Goal: Find specific page/section: Find specific page/section

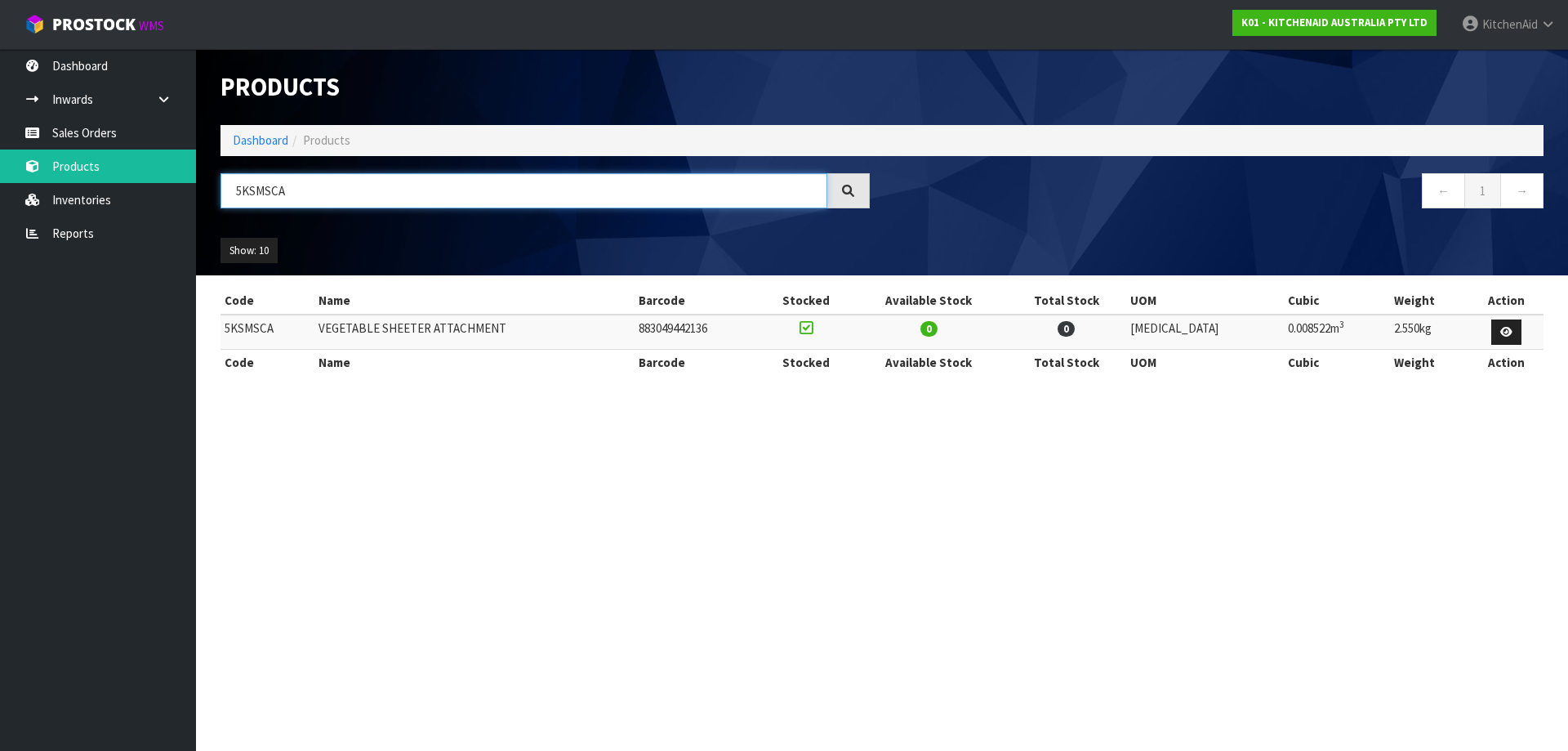
click at [0, 177] on html "Toggle navigation ProStock WMS K01 - KITCHENAID AUSTRALIA PTY LTD [GEOGRAPHIC_D…" at bounding box center [784, 375] width 1568 height 751
paste input "195PSAAC"
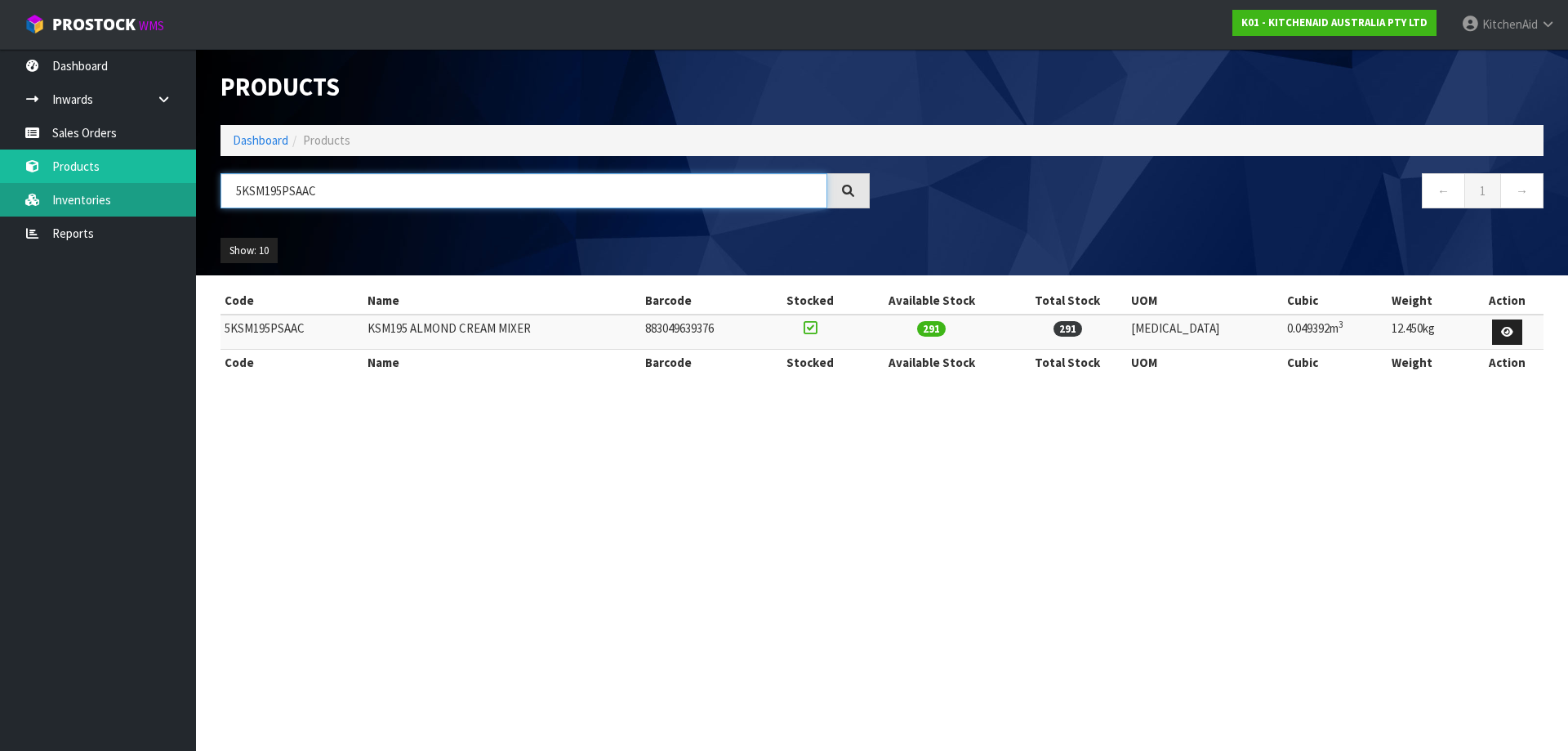
drag, startPoint x: 274, startPoint y: 186, endPoint x: 101, endPoint y: 190, distance: 173.0
click at [105, 190] on body "Toggle navigation ProStock WMS K01 - KITCHENAID AUSTRALIA PTY LTD [GEOGRAPHIC_D…" at bounding box center [784, 375] width 1568 height 751
paste input "MT4109ABM"
drag, startPoint x: 215, startPoint y: 182, endPoint x: -13, endPoint y: 180, distance: 228.0
click at [0, 180] on html "Toggle navigation ProStock WMS K01 - KITCHENAID AUSTRALIA PTY LTD [GEOGRAPHIC_D…" at bounding box center [784, 375] width 1568 height 751
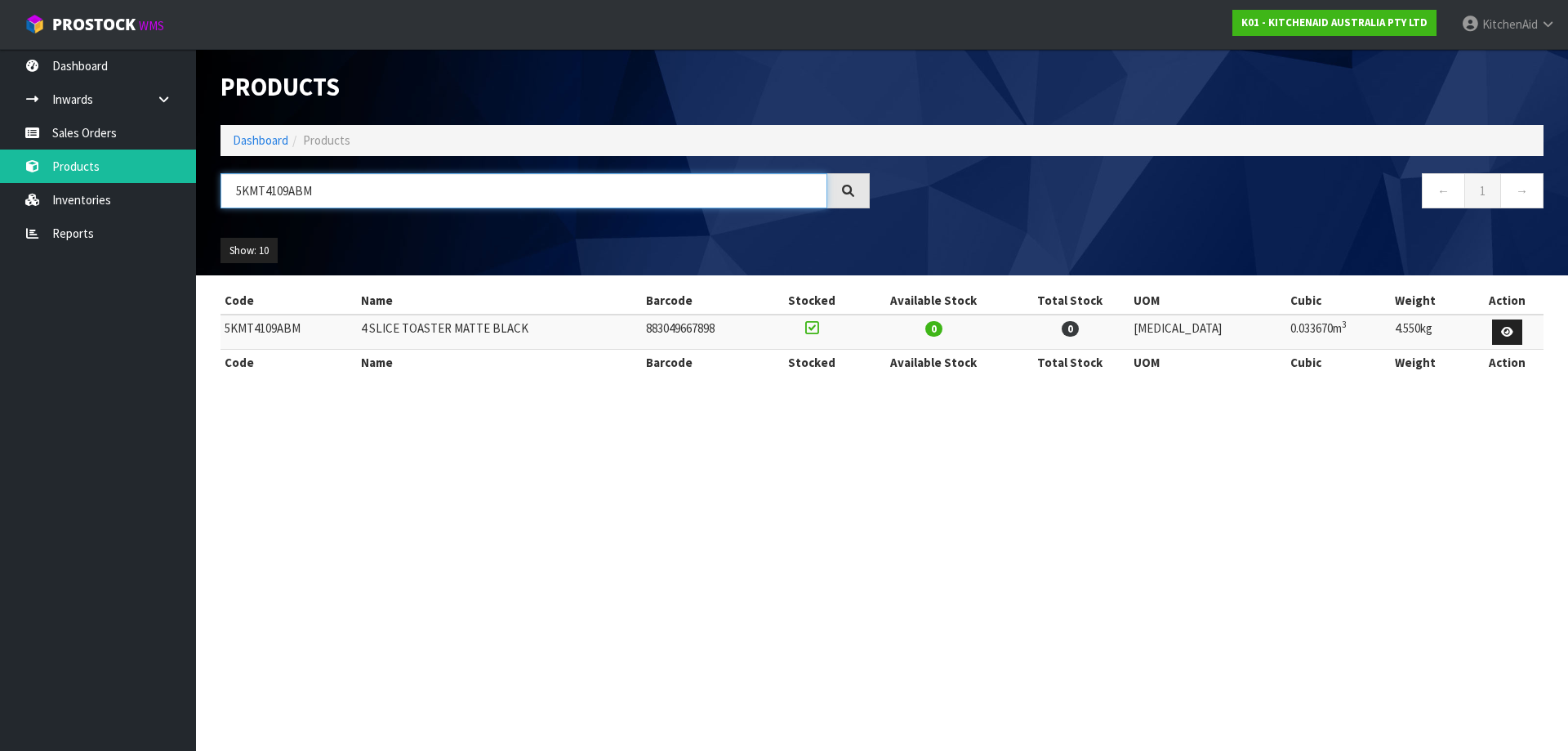
paste input "SM195PSADR"
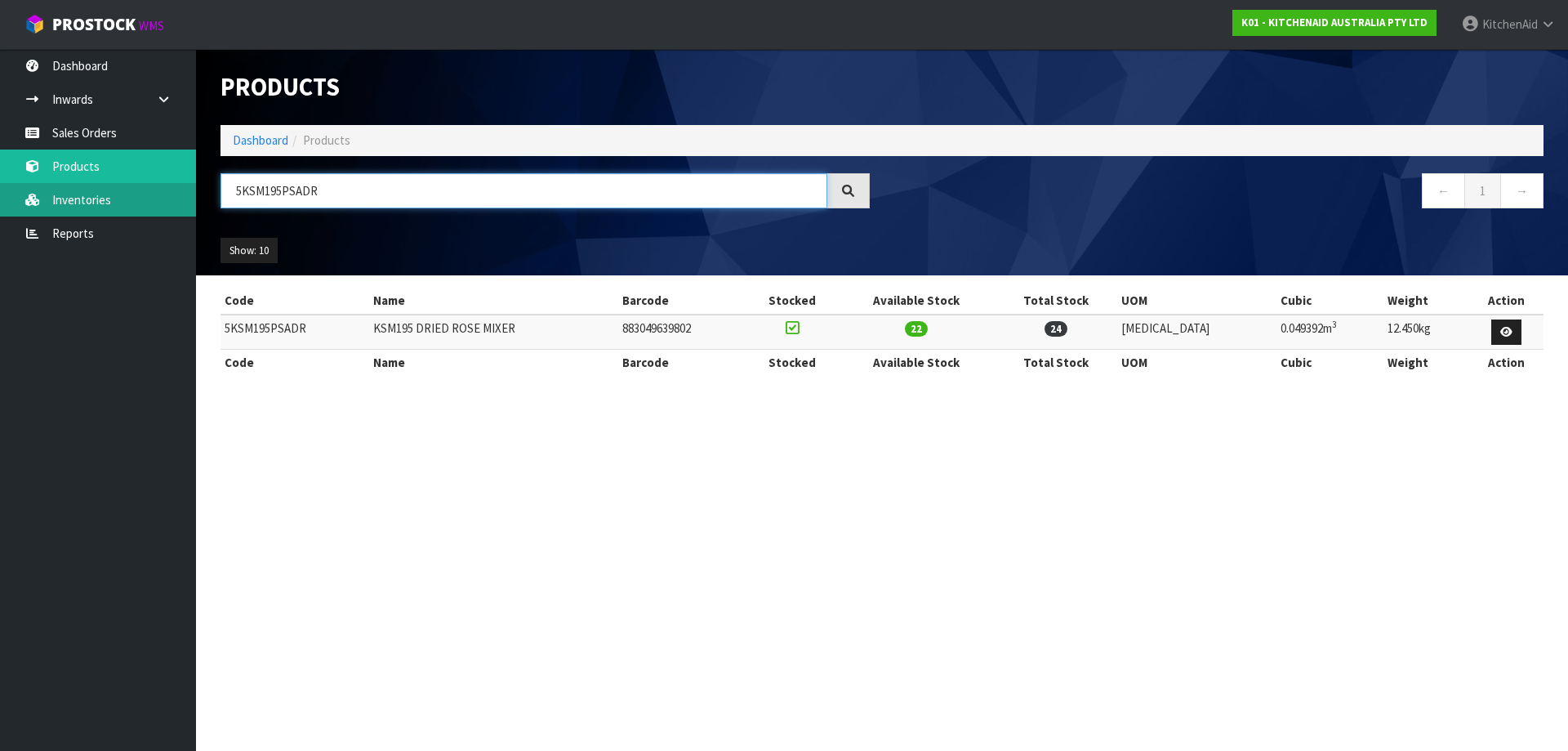
drag, startPoint x: 317, startPoint y: 188, endPoint x: 80, endPoint y: 194, distance: 237.1
click at [102, 191] on body "Toggle navigation ProStock WMS K01 - KITCHENAID AUSTRALIA PTY LTD [GEOGRAPHIC_D…" at bounding box center [784, 375] width 1568 height 751
paste input "PT"
drag, startPoint x: 349, startPoint y: 190, endPoint x: 67, endPoint y: 158, distance: 283.8
click at [106, 189] on body "Toggle navigation ProStock WMS K01 - KITCHENAID AUSTRALIA PTY LTD [GEOGRAPHIC_D…" at bounding box center [784, 375] width 1568 height 751
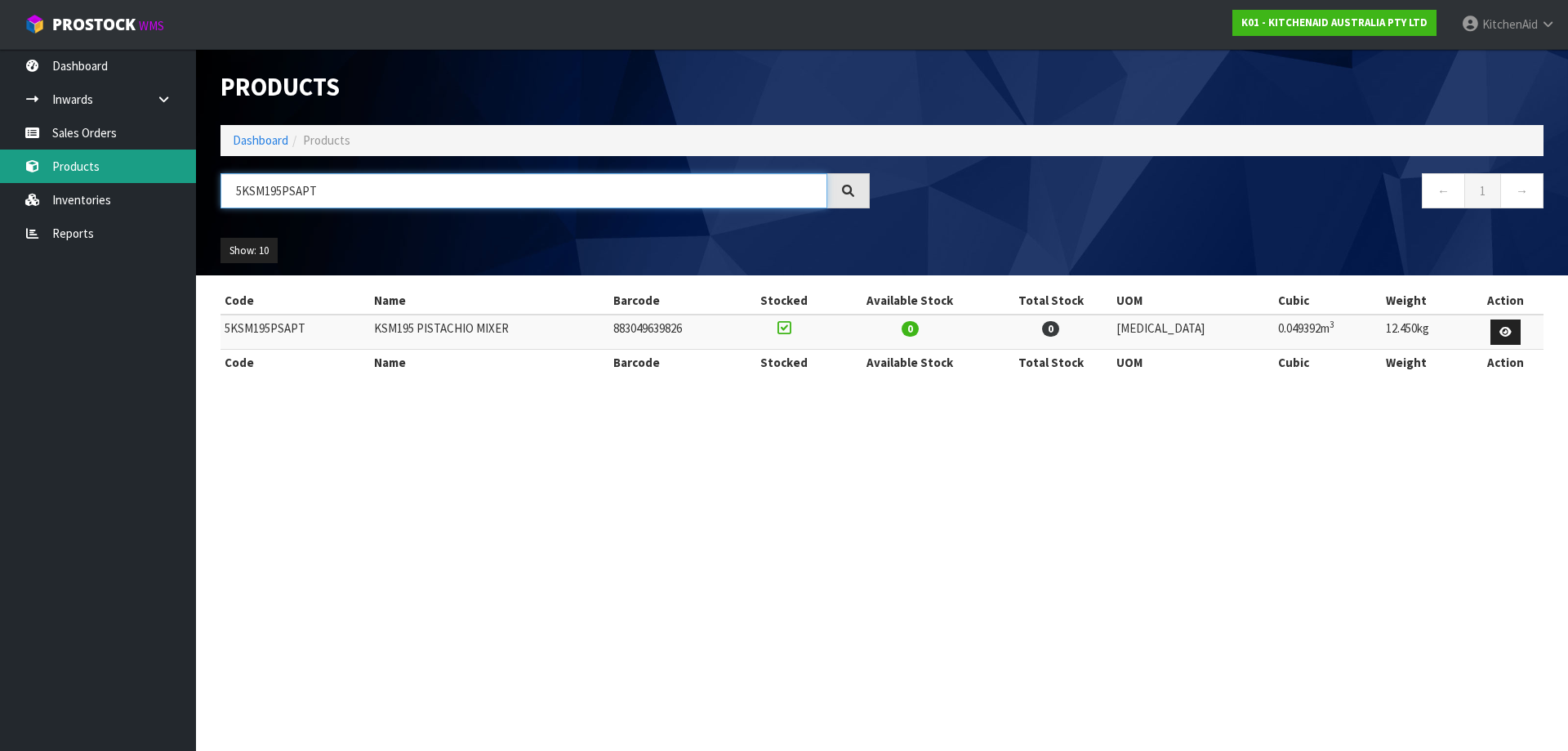
paste input "MT4109ABM"
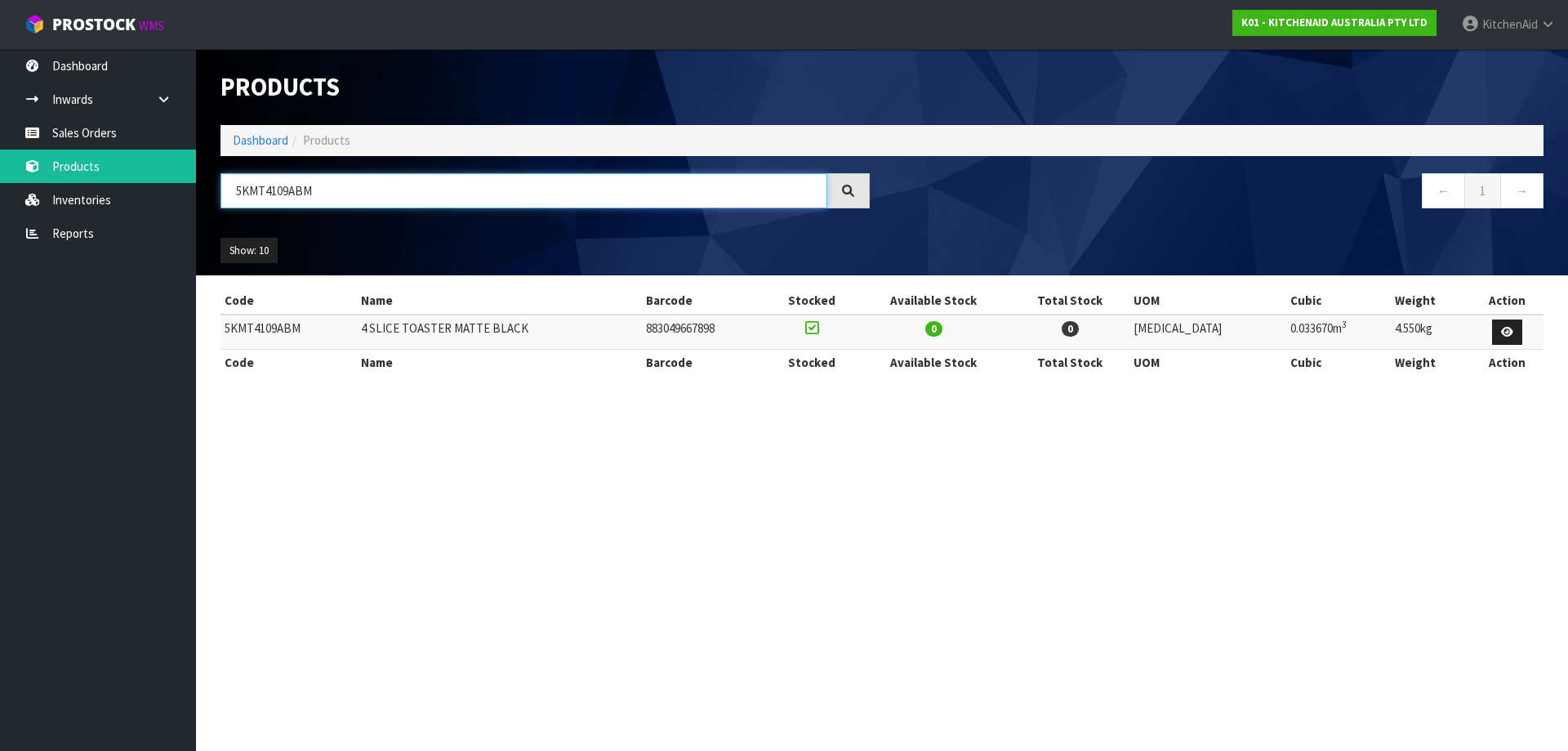
drag, startPoint x: 323, startPoint y: 189, endPoint x: -73, endPoint y: 183, distance: 396.0
click at [0, 183] on html "Toggle navigation ProStock WMS K01 - KITCHENAID AUSTRALIA PTY LTD [GEOGRAPHIC_D…" at bounding box center [784, 375] width 1568 height 751
paste input "PL"
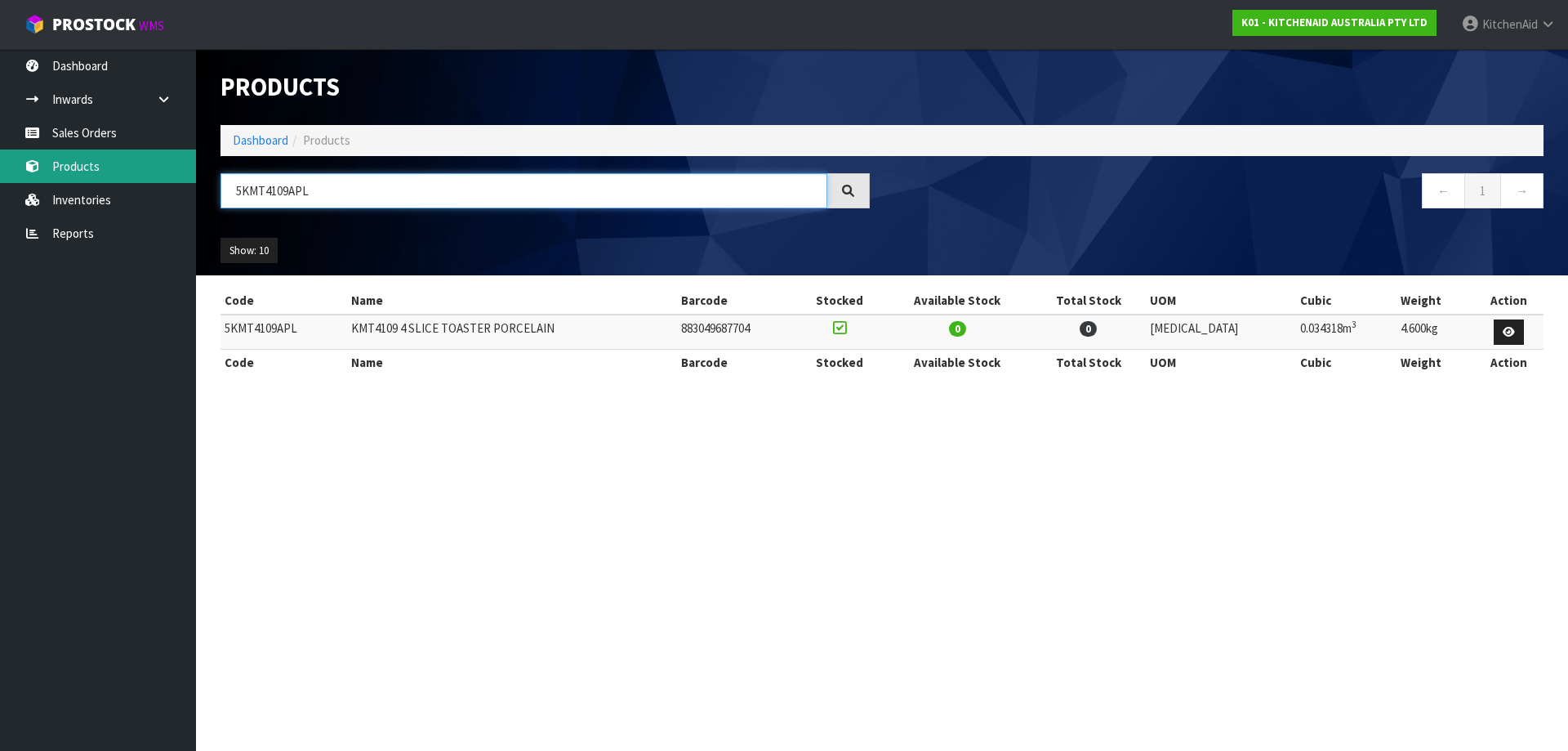
drag, startPoint x: 323, startPoint y: 180, endPoint x: 53, endPoint y: 167, distance: 270.3
click at [88, 172] on body "Toggle navigation ProStock WMS K01 - KITCHENAID AUSTRALIA PTY LTD [GEOGRAPHIC_D…" at bounding box center [784, 375] width 1568 height 751
paste input "T"
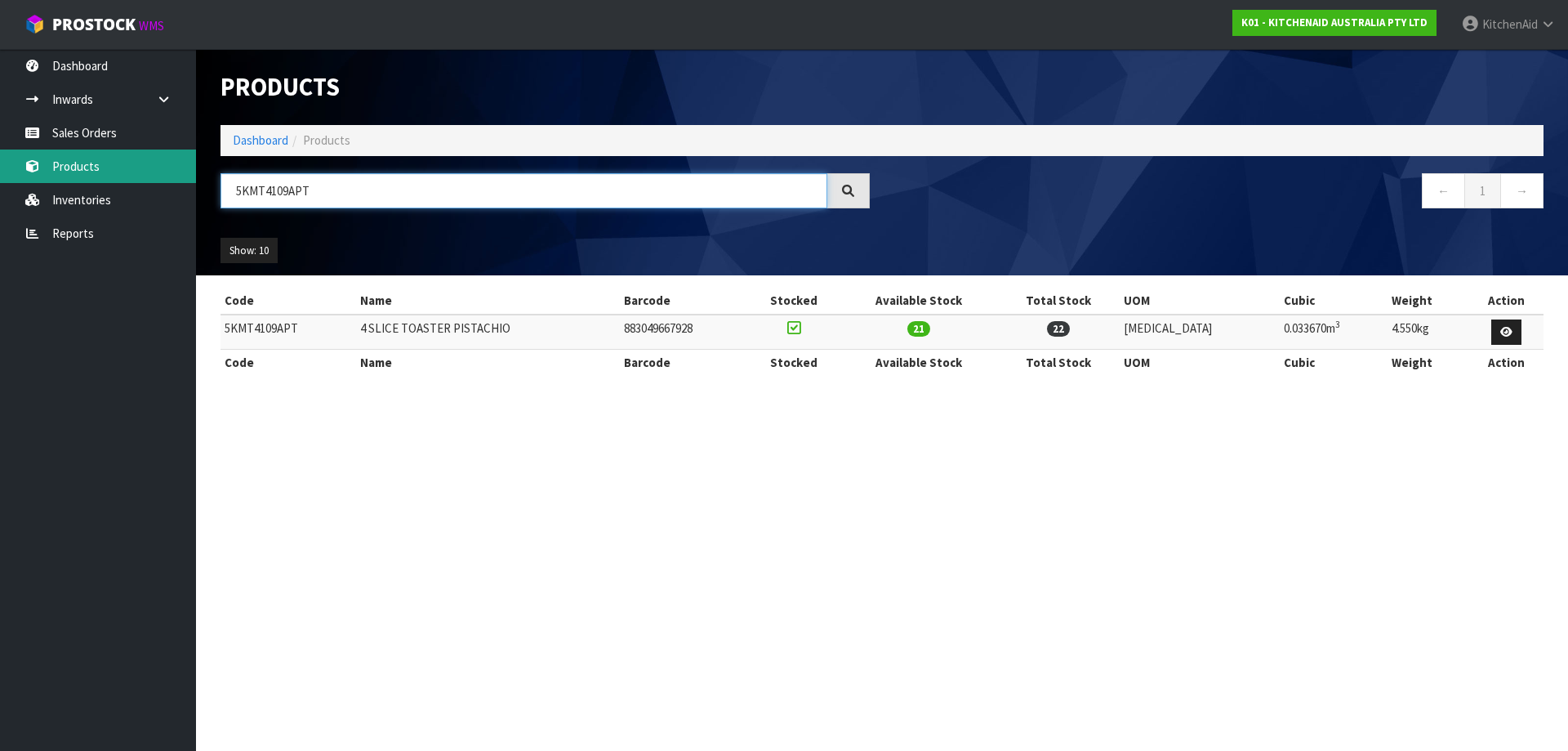
drag, startPoint x: 331, startPoint y: 189, endPoint x: 86, endPoint y: 178, distance: 245.2
click at [86, 178] on body "Toggle navigation ProStock WMS K01 - KITCHENAID AUSTRALIA PTY LTD [GEOGRAPHIC_D…" at bounding box center [784, 375] width 1568 height 751
paste input "L"
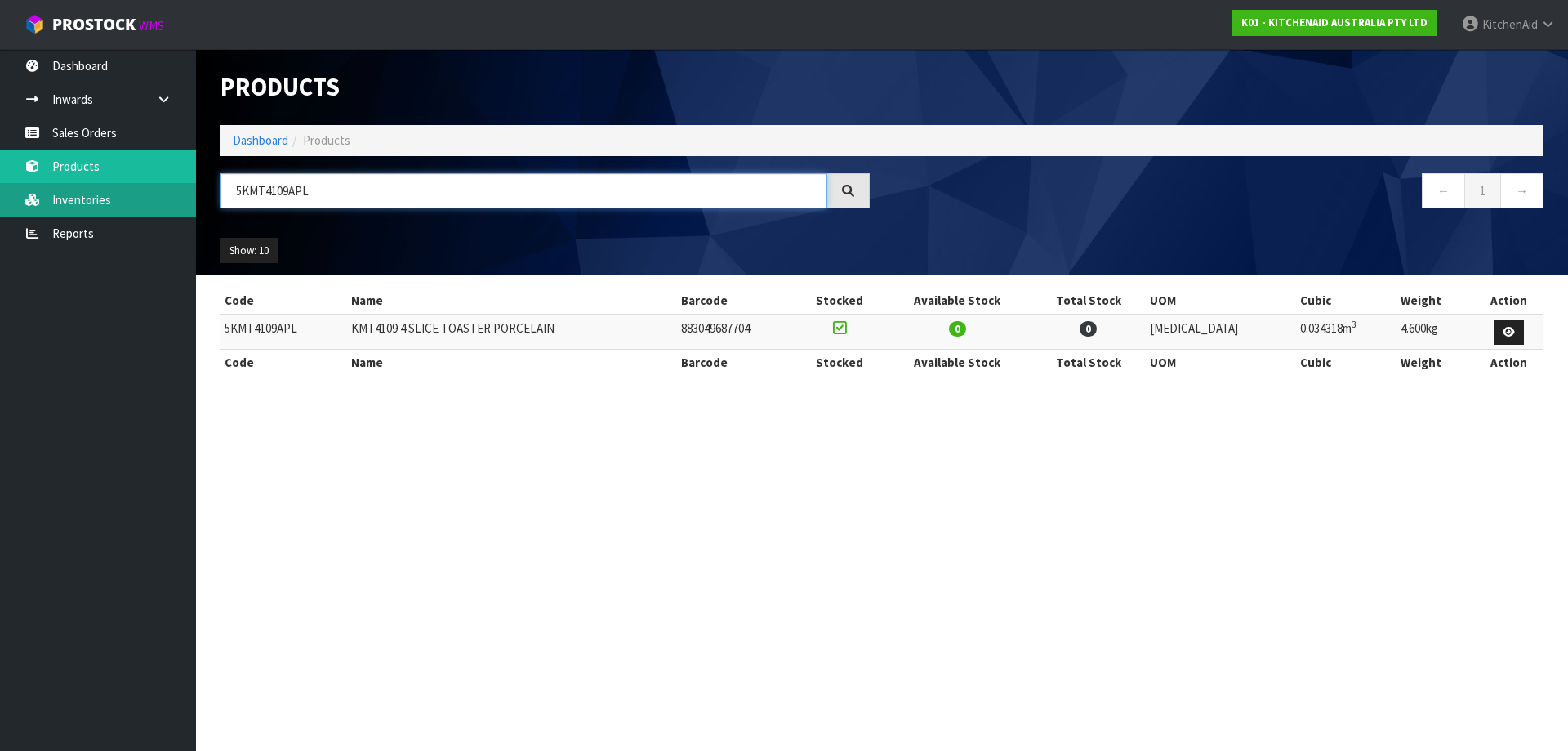
drag, startPoint x: 339, startPoint y: 190, endPoint x: 137, endPoint y: 197, distance: 202.1
click at [140, 197] on body "Toggle navigation ProStock WMS K01 - KITCHENAID AUSTRALIA PTY LTD [GEOGRAPHIC_D…" at bounding box center [784, 375] width 1568 height 751
paste input "SM195PSAPP"
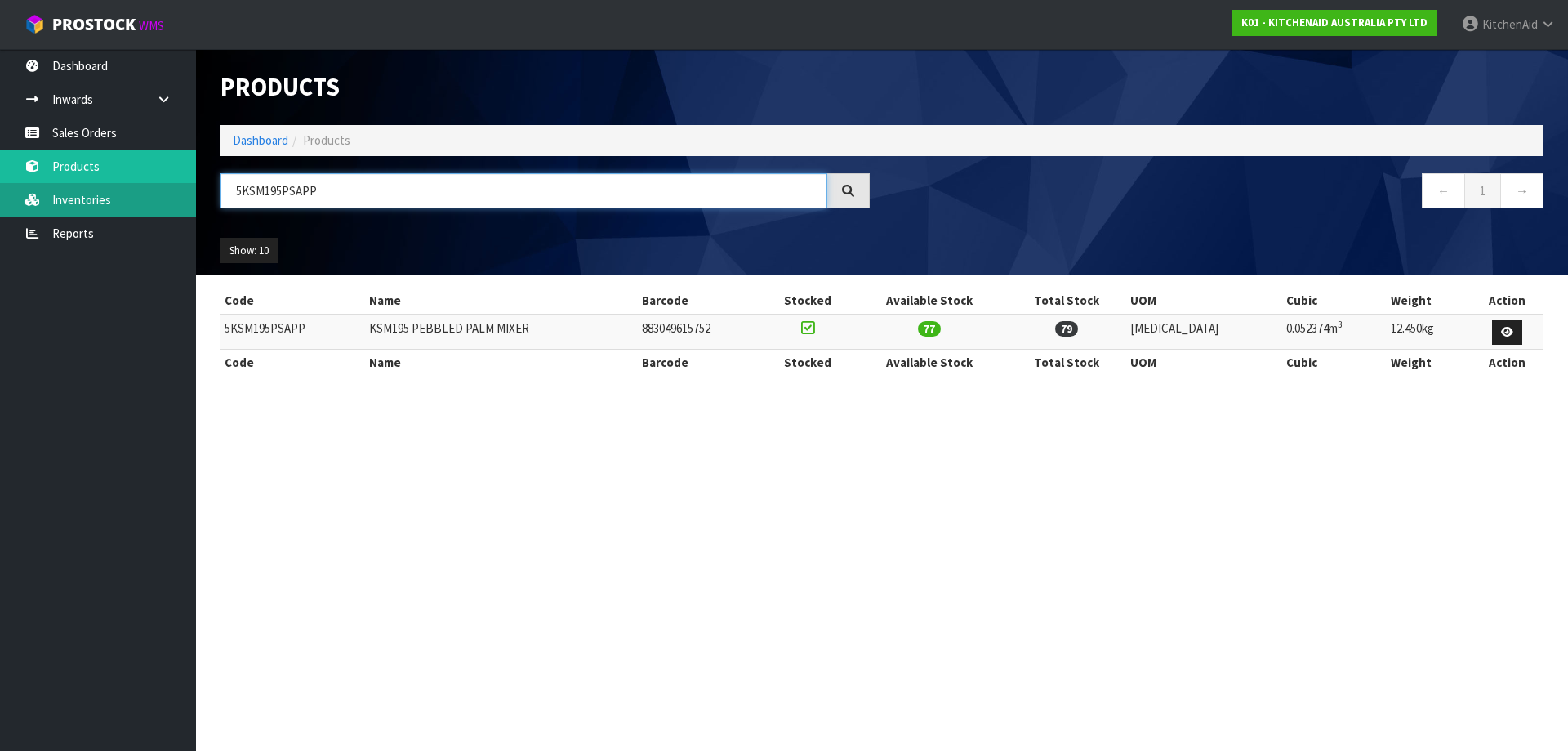
drag, startPoint x: 129, startPoint y: 198, endPoint x: 33, endPoint y: 186, distance: 96.7
click at [65, 193] on body "Toggle navigation ProStock WMS K01 - KITCHENAID AUSTRALIA PTY LTD [GEOGRAPHIC_D…" at bounding box center [784, 375] width 1568 height 751
paste input "ER"
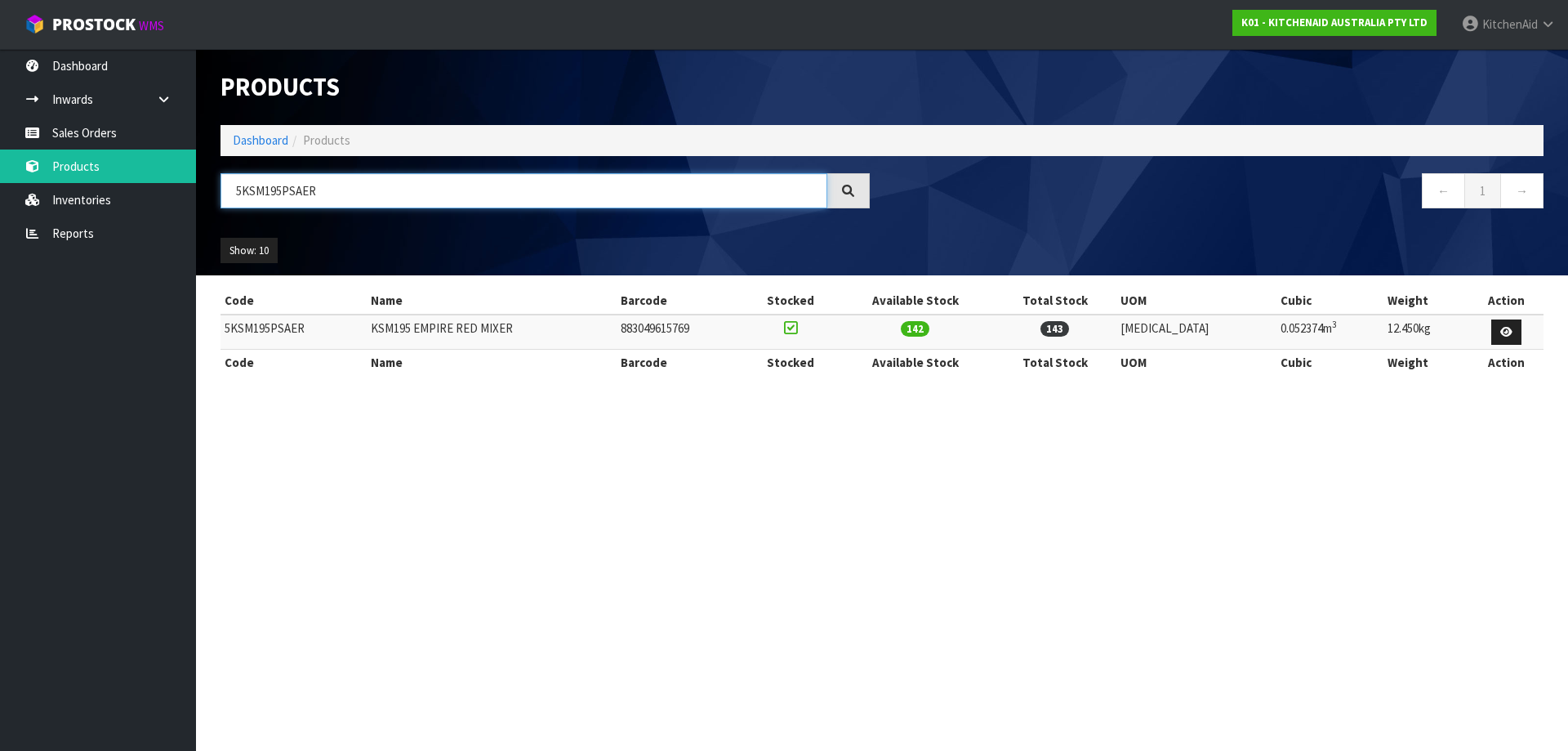
drag, startPoint x: 329, startPoint y: 190, endPoint x: -43, endPoint y: 184, distance: 372.0
click at [0, 184] on html "Toggle navigation ProStock WMS K01 - KITCHENAID AUSTRALIA PTY LTD [GEOGRAPHIC_D…" at bounding box center [784, 375] width 1568 height 751
paste input "MT4109APT"
drag, startPoint x: 290, startPoint y: 188, endPoint x: 3, endPoint y: 185, distance: 287.0
click at [49, 186] on body "Toggle navigation ProStock WMS K01 - KITCHENAID AUSTRALIA PTY LTD [GEOGRAPHIC_D…" at bounding box center [784, 375] width 1568 height 751
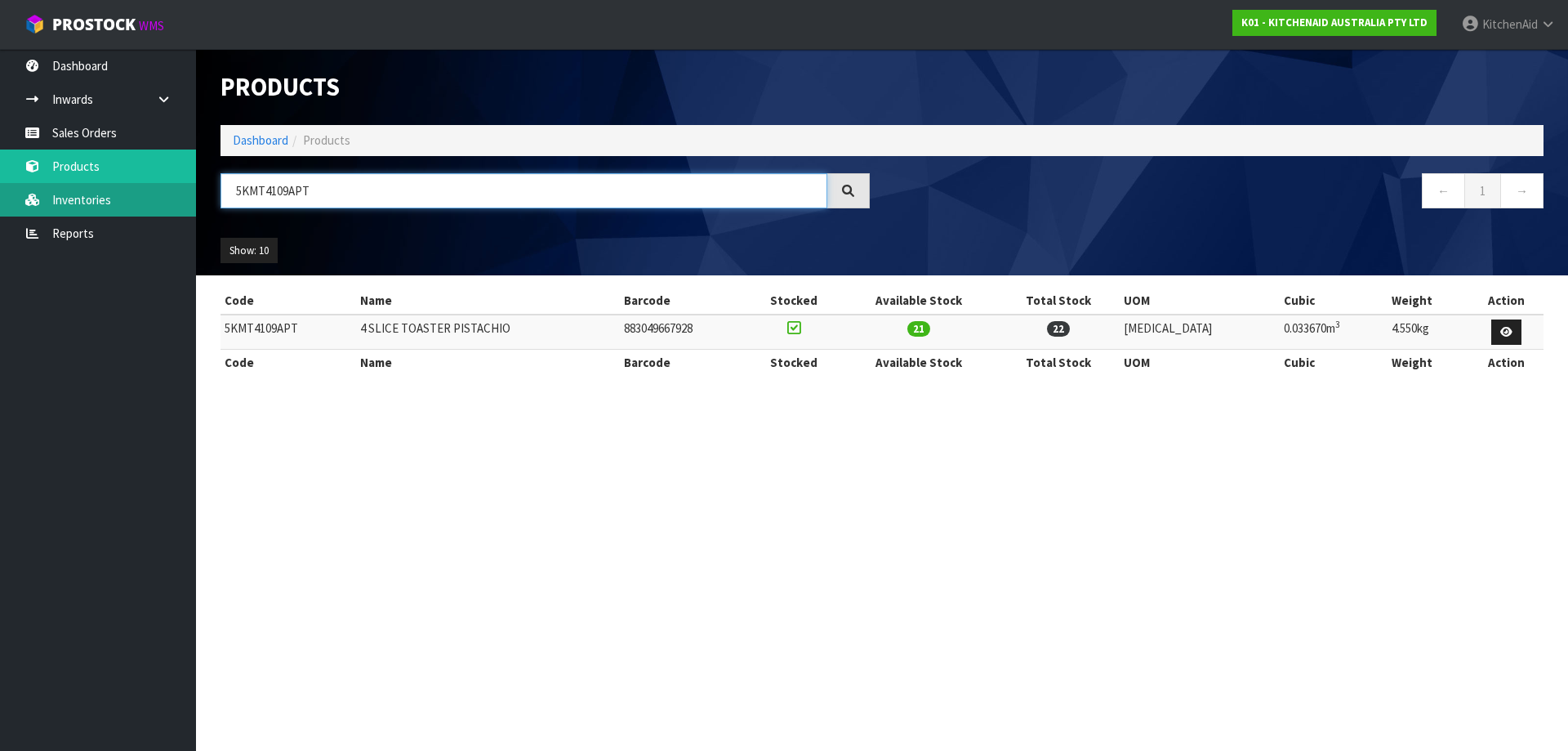
paste input "BM"
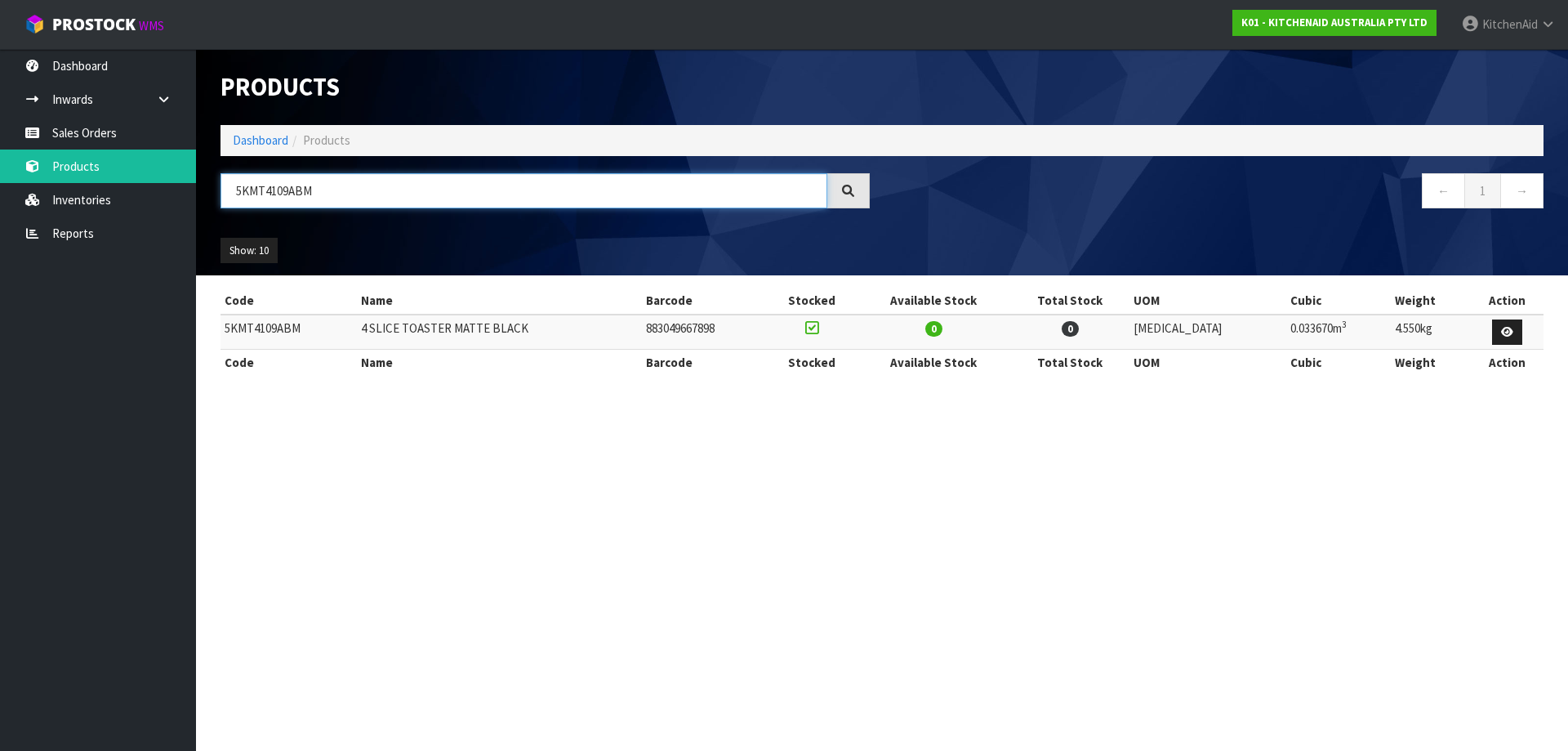
drag, startPoint x: 357, startPoint y: 190, endPoint x: -27, endPoint y: 205, distance: 384.3
click at [0, 205] on html "Toggle navigation ProStock WMS K01 - KITCHENAID AUSTRALIA PTY LTD [GEOGRAPHIC_D…" at bounding box center [784, 375] width 1568 height 751
paste input "PT"
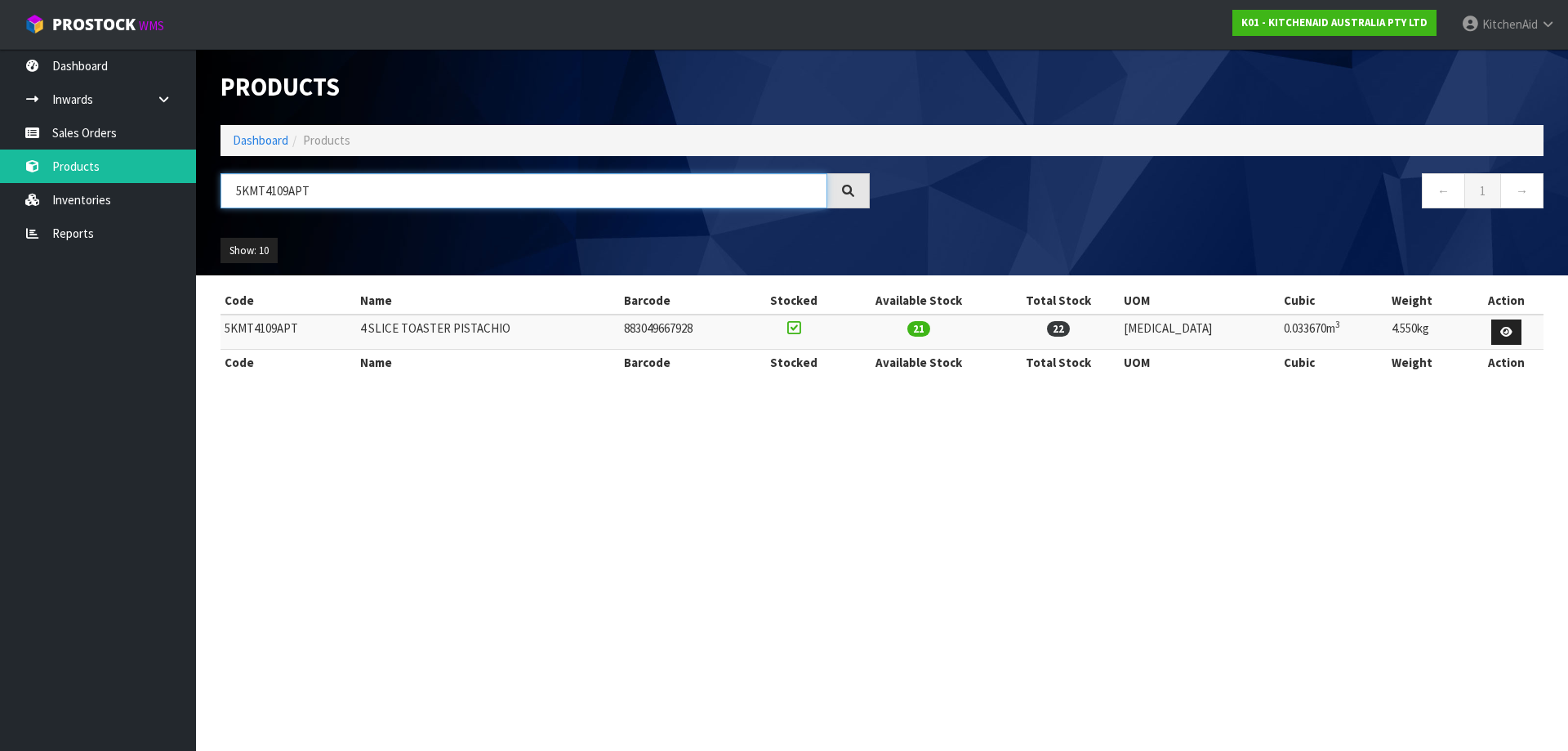
drag, startPoint x: 88, startPoint y: 232, endPoint x: -143, endPoint y: 219, distance: 231.4
click at [0, 219] on html "Toggle navigation ProStock WMS K01 - KITCHENAID AUSTRALIA PTY LTD [GEOGRAPHIC_D…" at bounding box center [784, 375] width 1568 height 751
paste input "BM"
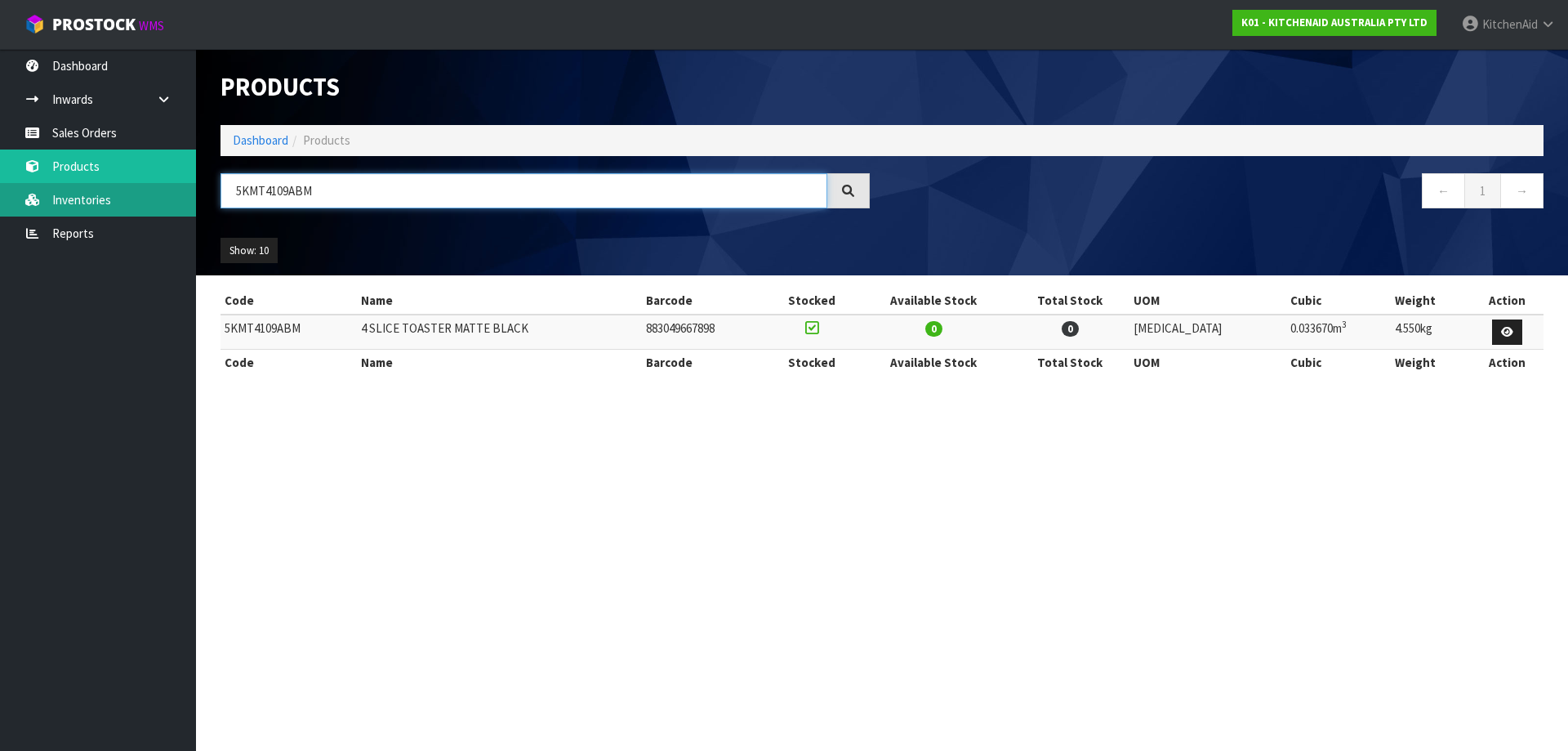
drag, startPoint x: 324, startPoint y: 193, endPoint x: 94, endPoint y: 190, distance: 230.0
click at [99, 190] on body "Toggle navigation ProStock WMS K01 - KITCHENAID AUSTRALIA PTY LTD [GEOGRAPHIC_D…" at bounding box center [784, 375] width 1568 height 751
paste input "PT"
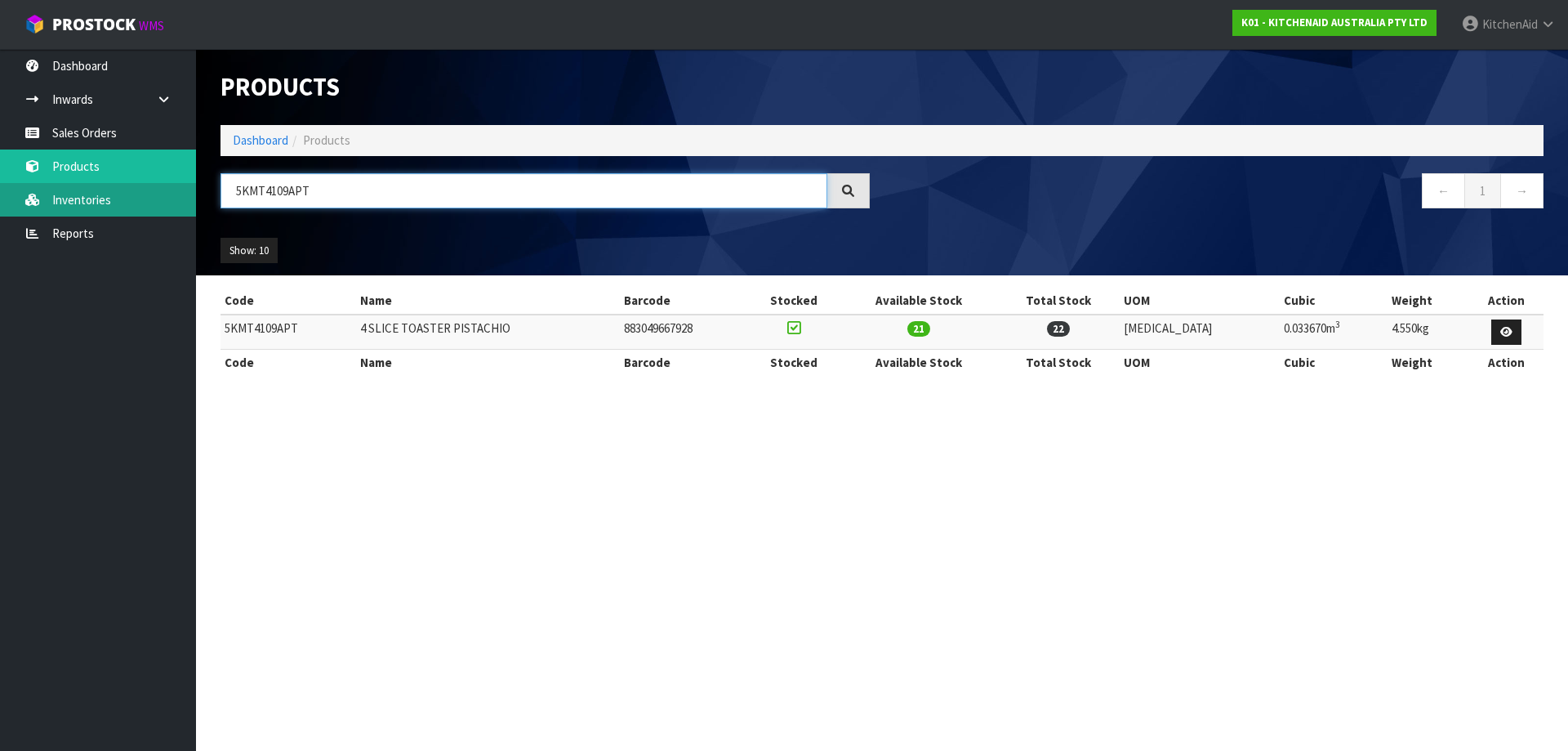
drag, startPoint x: 373, startPoint y: 190, endPoint x: 25, endPoint y: 200, distance: 348.1
click at [44, 201] on body "Toggle navigation ProStock WMS K01 - KITCHENAID AUSTRALIA PTY LTD [GEOGRAPHIC_D…" at bounding box center [784, 375] width 1568 height 751
paste input "L"
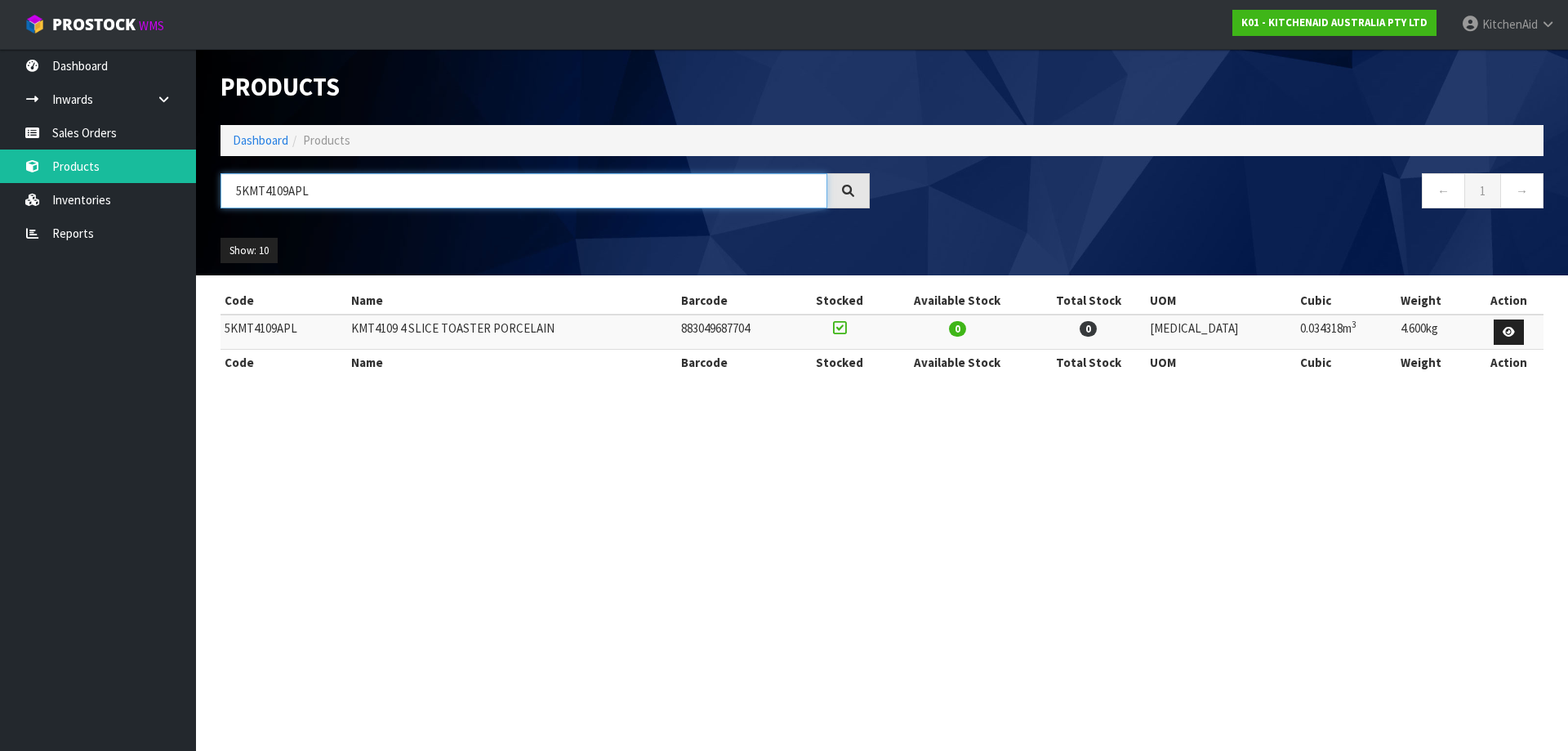
drag, startPoint x: 125, startPoint y: 188, endPoint x: -105, endPoint y: 174, distance: 230.4
click at [0, 174] on html "Toggle navigation ProStock WMS K01 - KITCHENAID AUSTRALIA PTY LTD [GEOGRAPHIC_D…" at bounding box center [784, 375] width 1568 height 751
paste input "SM195PSAPT"
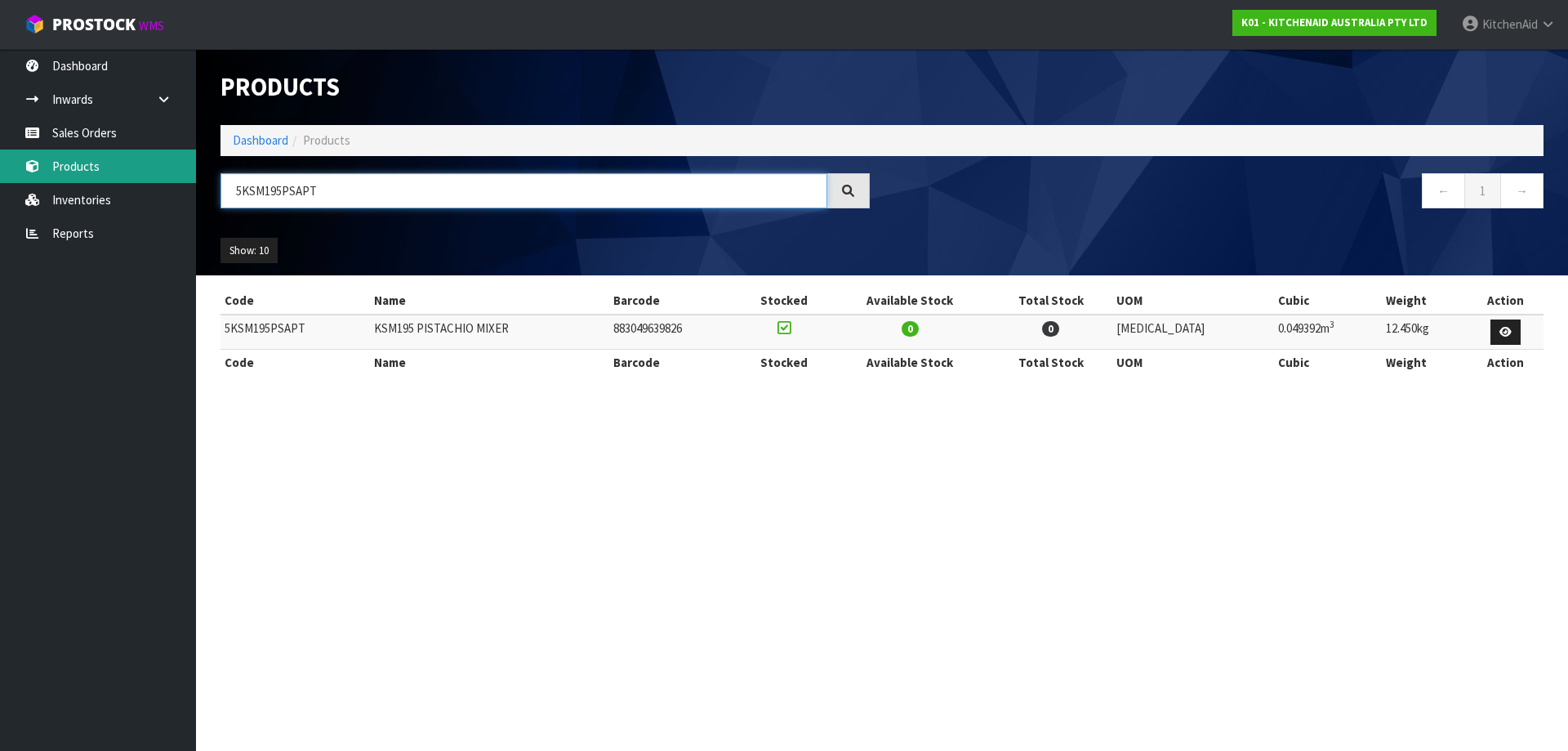
drag, startPoint x: 323, startPoint y: 190, endPoint x: 83, endPoint y: 179, distance: 240.3
click at [86, 179] on body "Toggle navigation ProStock WMS K01 - KITCHENAID AUSTRALIA PTY LTD [GEOGRAPHIC_D…" at bounding box center [784, 375] width 1568 height 751
paste input "EK1701"
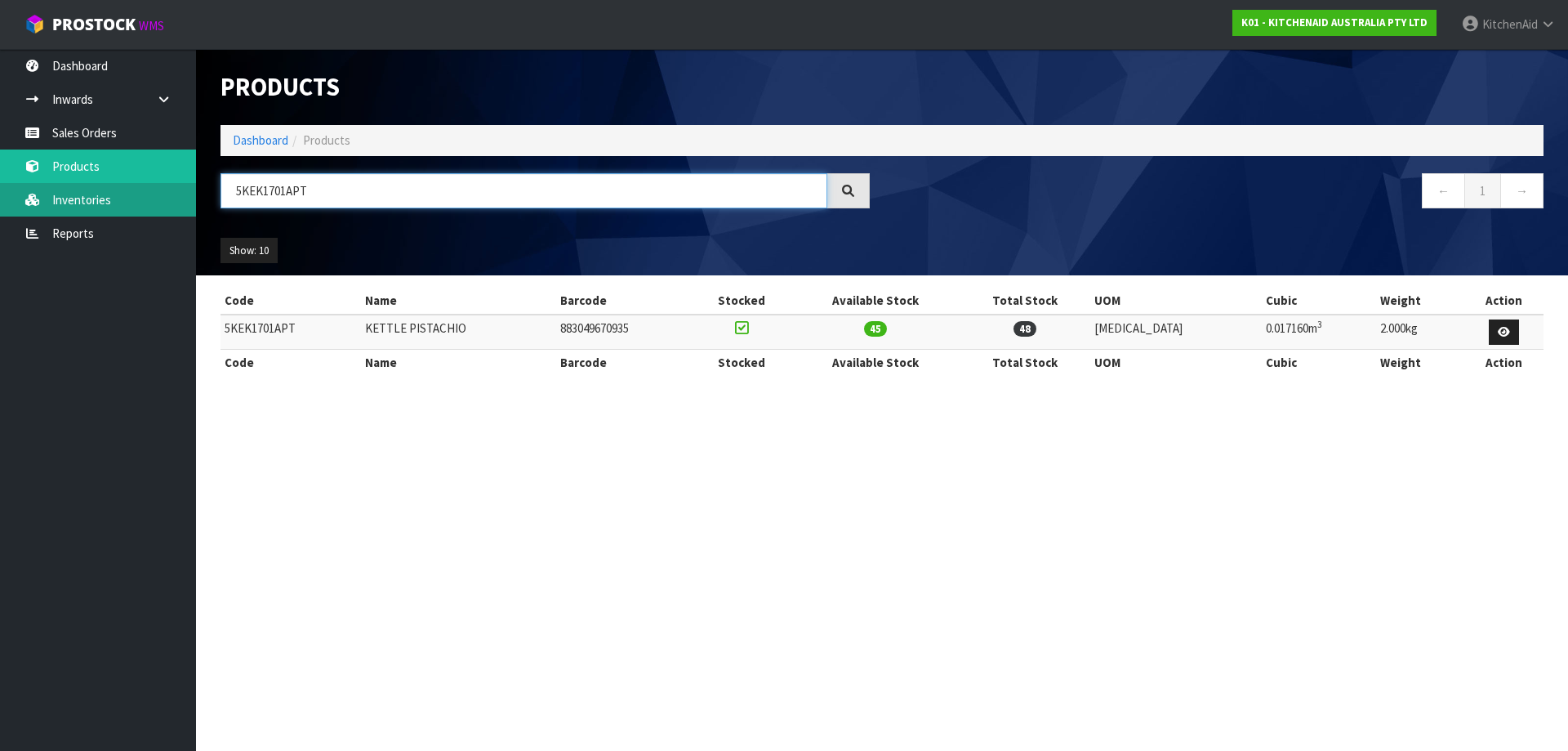
drag, startPoint x: 172, startPoint y: 183, endPoint x: 102, endPoint y: 183, distance: 70.0
click at [122, 182] on body "Toggle navigation ProStock WMS K01 - KITCHENAID AUSTRALIA PTY LTD [GEOGRAPHIC_D…" at bounding box center [784, 375] width 1568 height 751
paste input "MT4109"
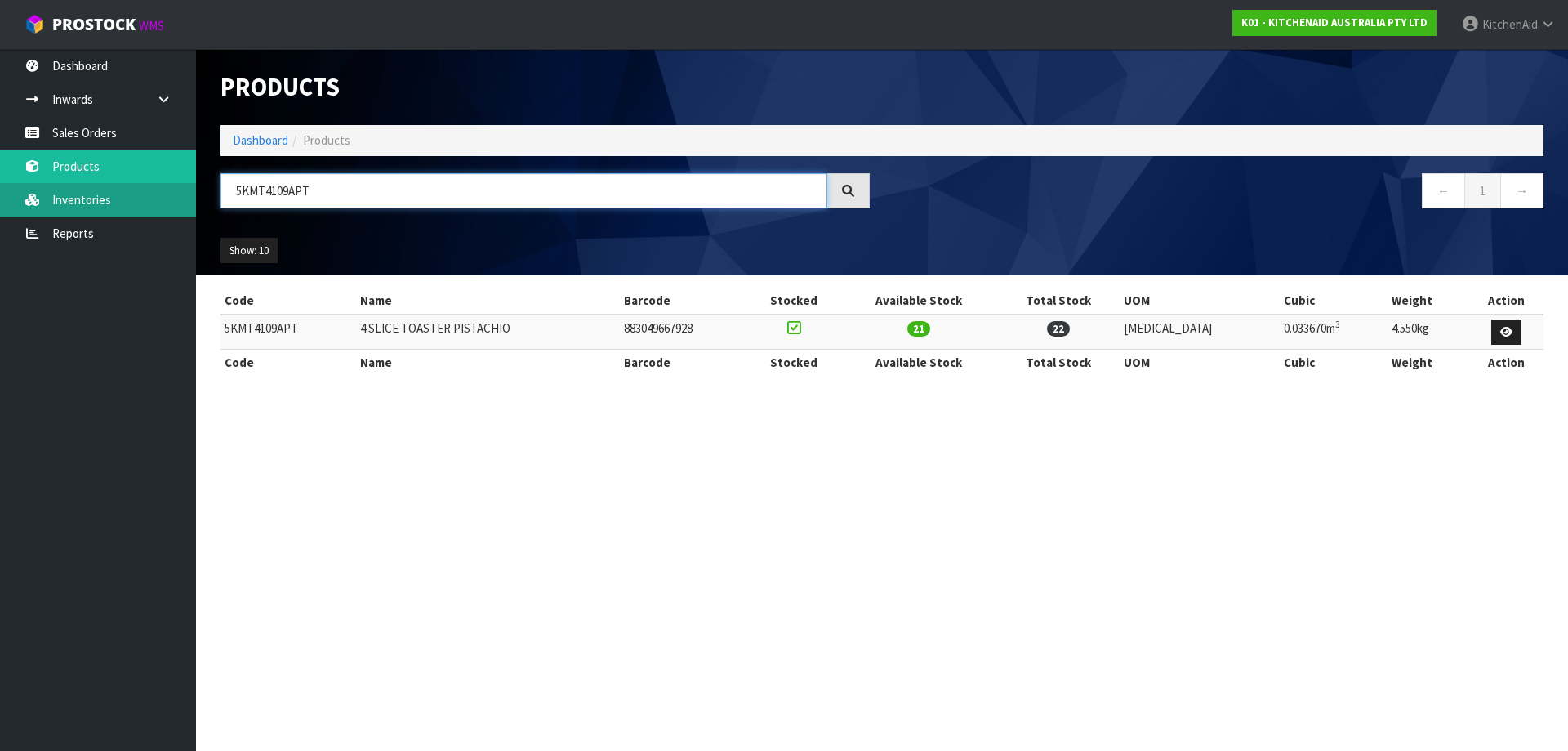
drag, startPoint x: 331, startPoint y: 196, endPoint x: 46, endPoint y: 185, distance: 285.2
click at [72, 182] on body "Toggle navigation ProStock WMS K01 - KITCHENAID AUSTRALIA PTY LTD [GEOGRAPHIC_D…" at bounding box center [784, 375] width 1568 height 751
paste input "FC3516AER"
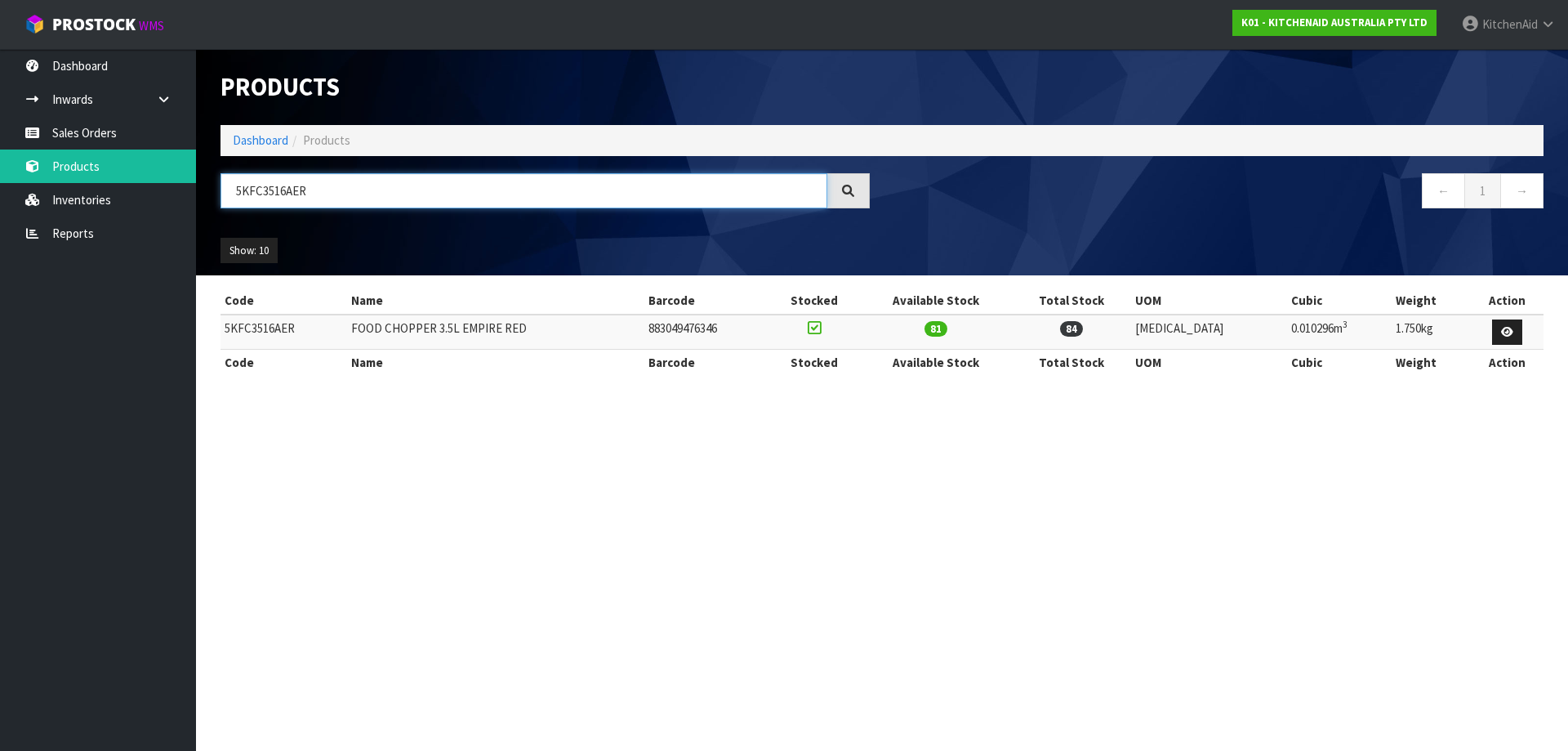
drag, startPoint x: 339, startPoint y: 192, endPoint x: -44, endPoint y: 168, distance: 383.8
click at [0, 168] on html "Toggle navigation ProStock WMS K01 - KITCHENAID AUSTRALIA PTY LTD [GEOGRAPHIC_D…" at bounding box center [784, 375] width 1568 height 751
paste input "SM195PSABM"
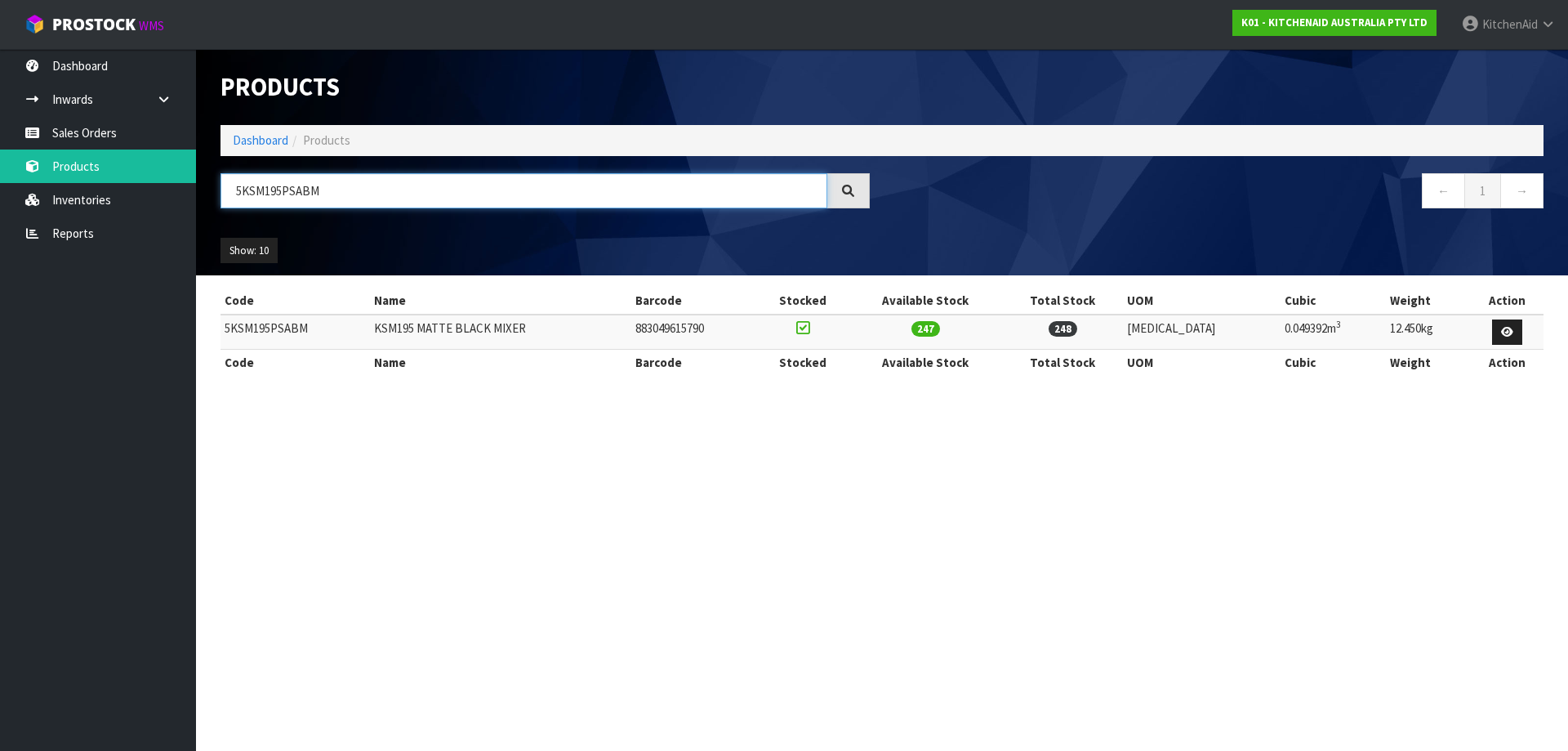
drag, startPoint x: 353, startPoint y: 188, endPoint x: -25, endPoint y: 168, distance: 378.5
click at [0, 168] on html "Toggle navigation ProStock WMS K01 - KITCHENAID AUSTRALIA PTY LTD [GEOGRAPHIC_D…" at bounding box center [784, 375] width 1568 height 751
paste input "PP"
drag, startPoint x: 327, startPoint y: 196, endPoint x: 30, endPoint y: 176, distance: 297.7
click at [33, 177] on body "Toggle navigation ProStock WMS K01 - KITCHENAID AUSTRALIA PTY LTD [GEOGRAPHIC_D…" at bounding box center [784, 375] width 1568 height 751
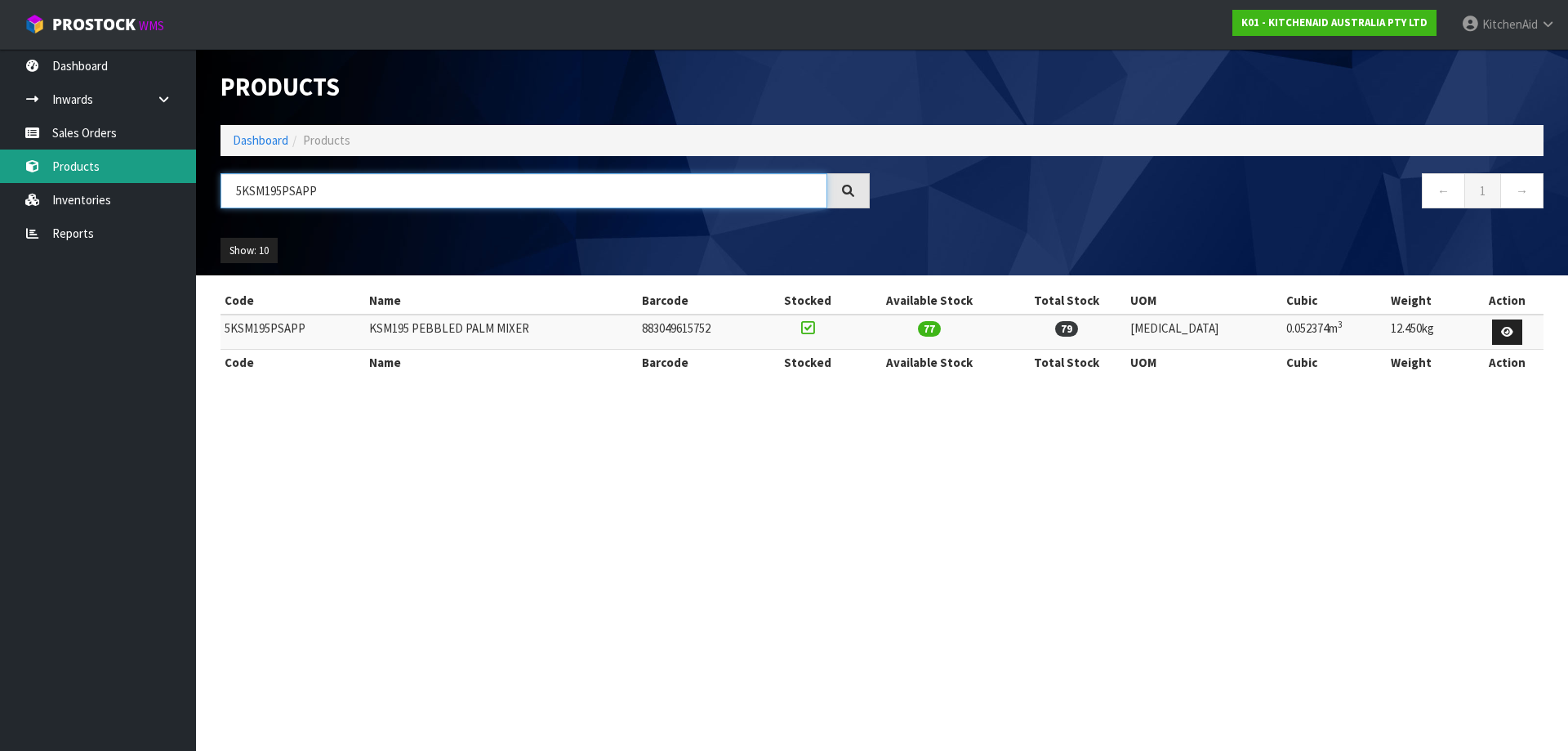
paste input "T"
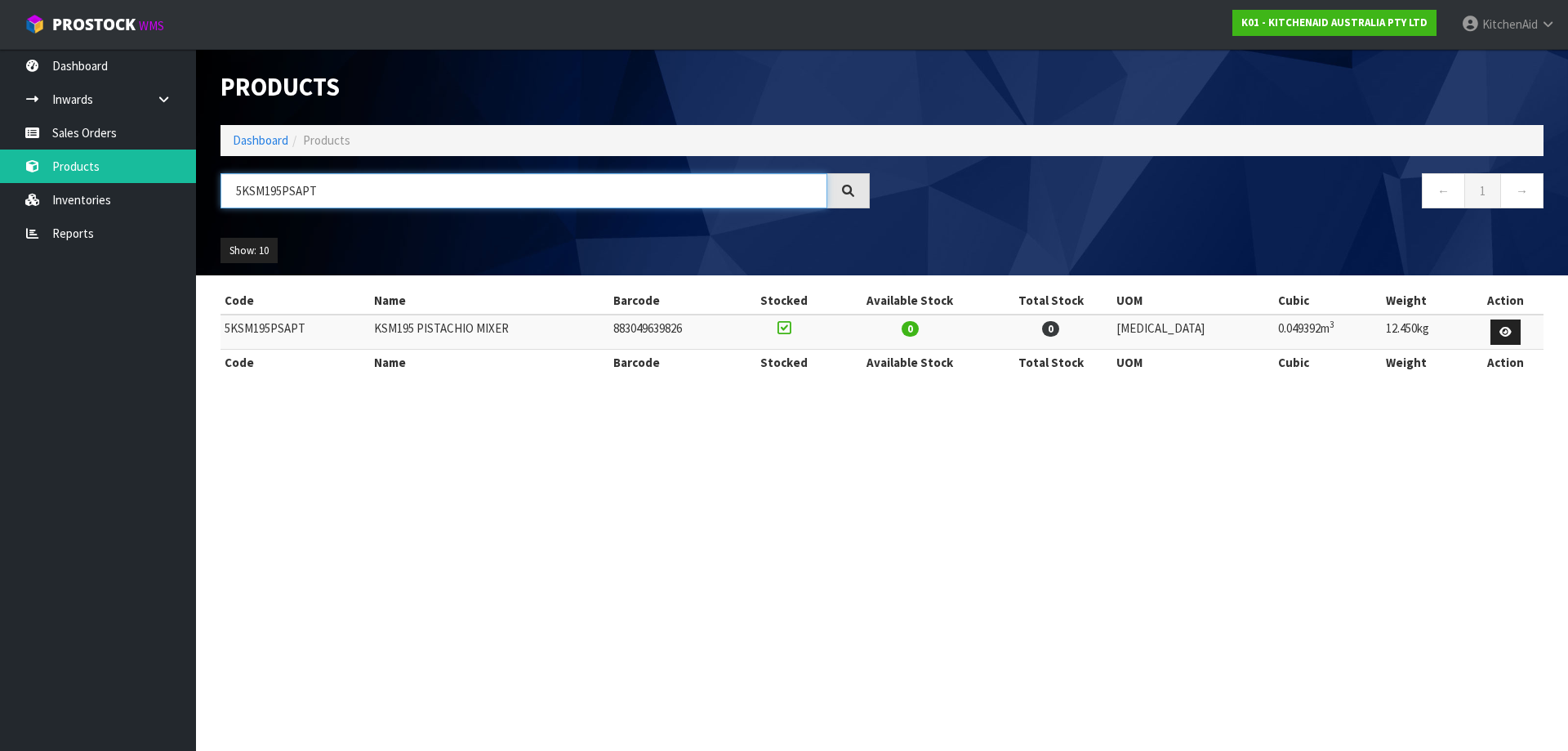
click at [447, 196] on input "5KSM195PSAPT" at bounding box center [525, 190] width 607 height 35
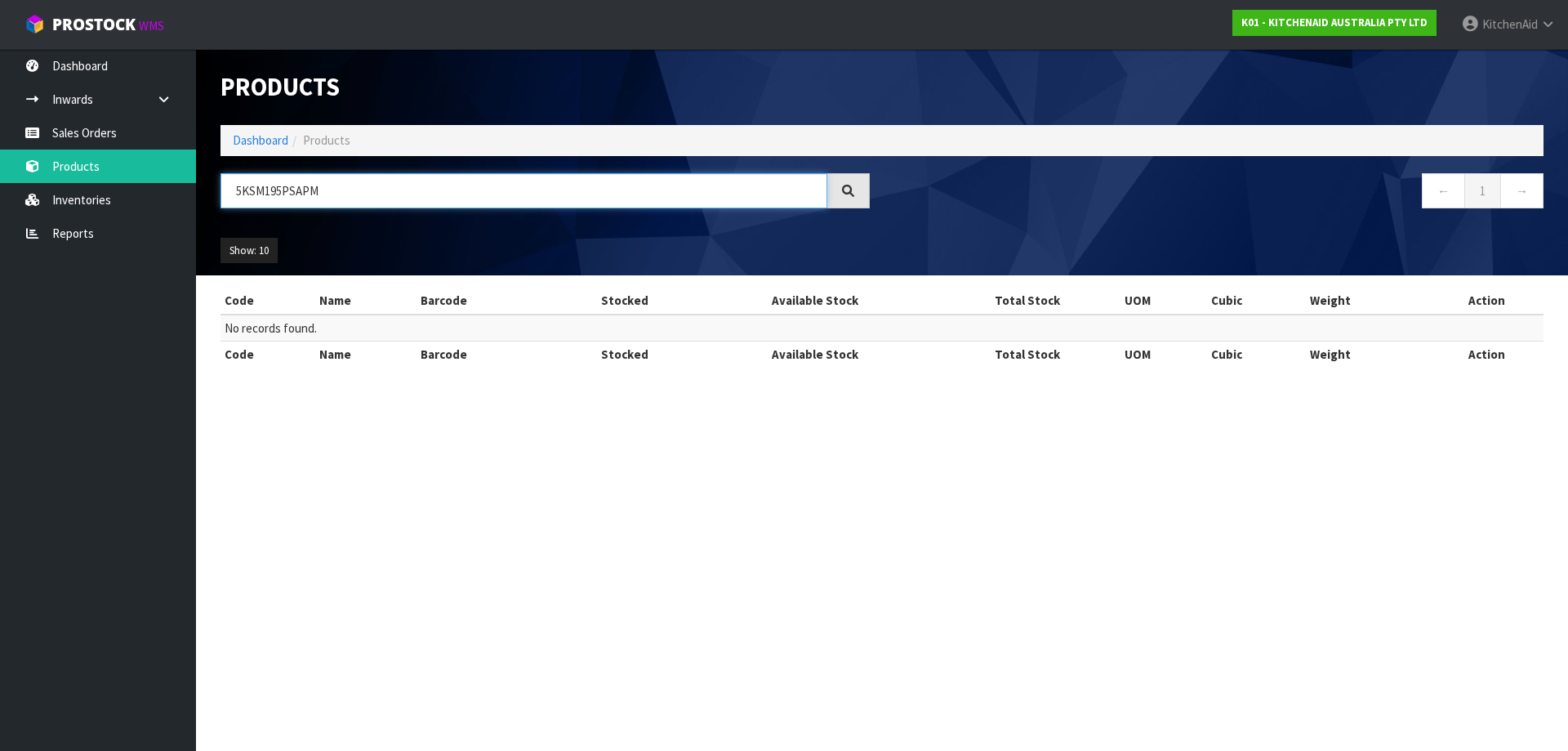
click at [439, 184] on input "5KSM195PSAPM" at bounding box center [525, 190] width 607 height 35
type input "5KSM195PSABM"
